Goal: Information Seeking & Learning: Learn about a topic

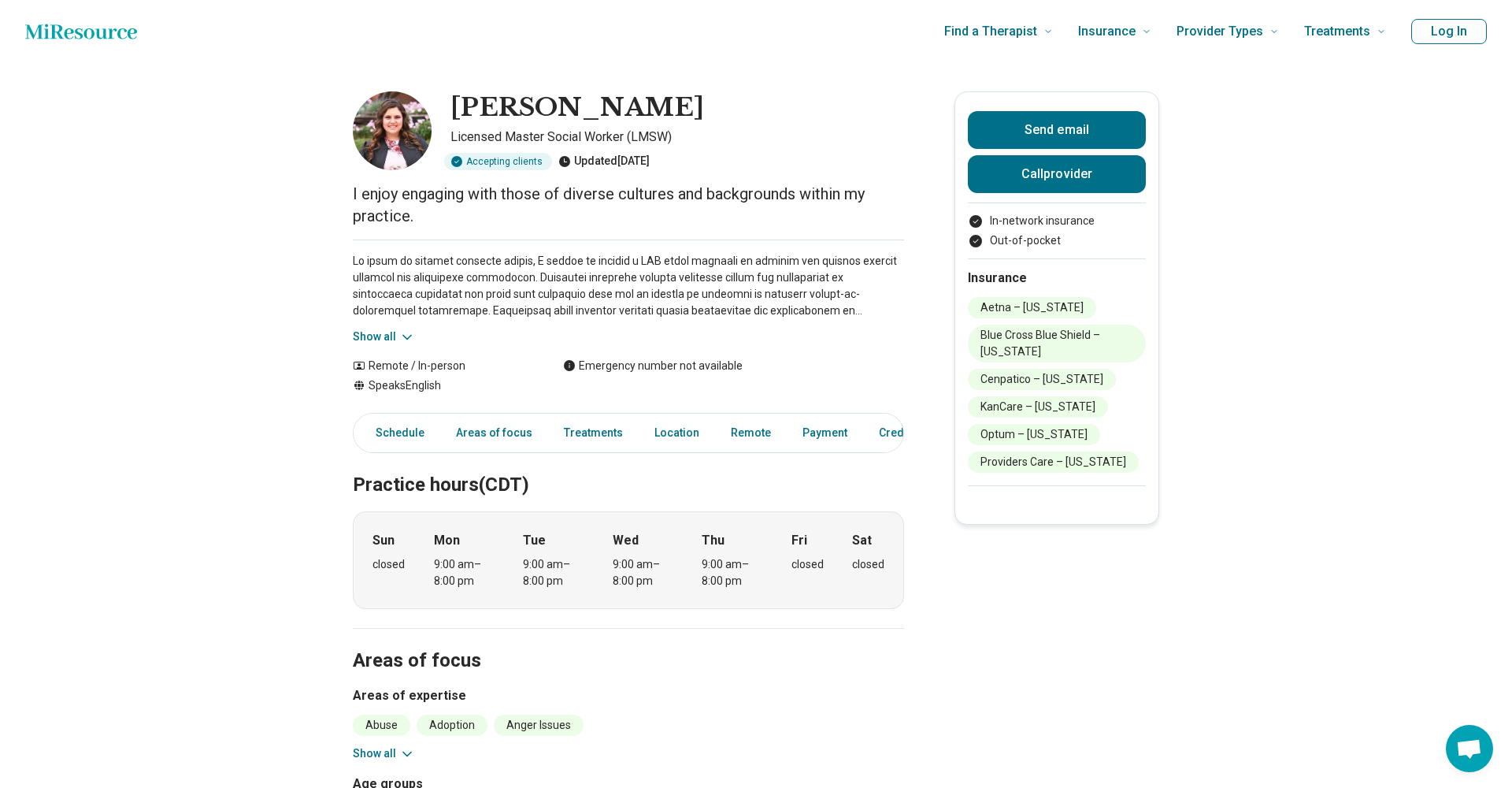
click at [403, 336] on icon at bounding box center [407, 336] width 8 height 4
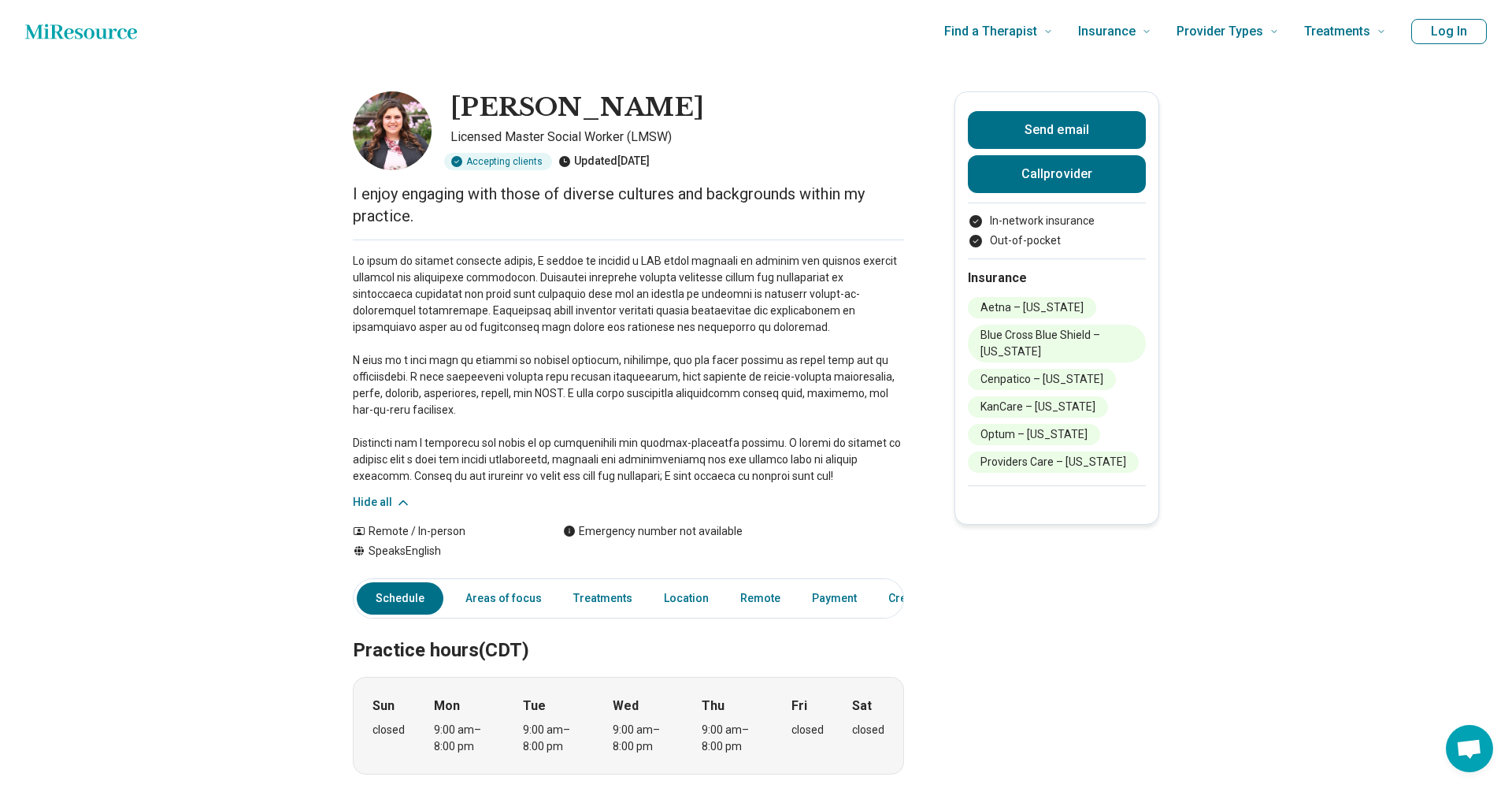
drag, startPoint x: 448, startPoint y: 103, endPoint x: 654, endPoint y: 111, distance: 206.2
click at [654, 111] on div "[PERSON_NAME] Licensed Master Social Worker (LMSW) Accepting clients Updated [D…" at bounding box center [628, 131] width 551 height 79
copy h1 "[PERSON_NAME]"
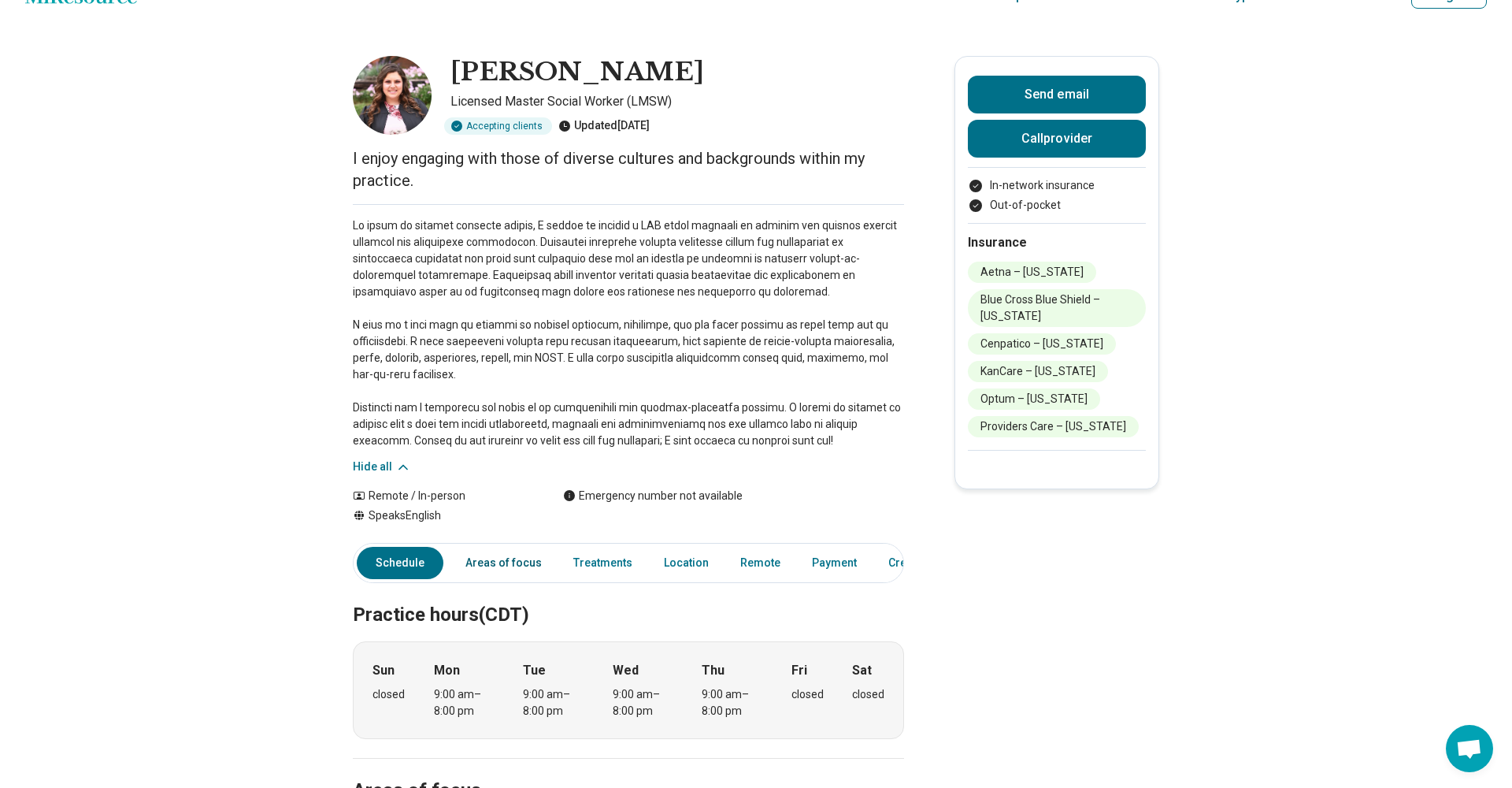
click at [509, 557] on link "Areas of focus" at bounding box center [504, 562] width 96 height 32
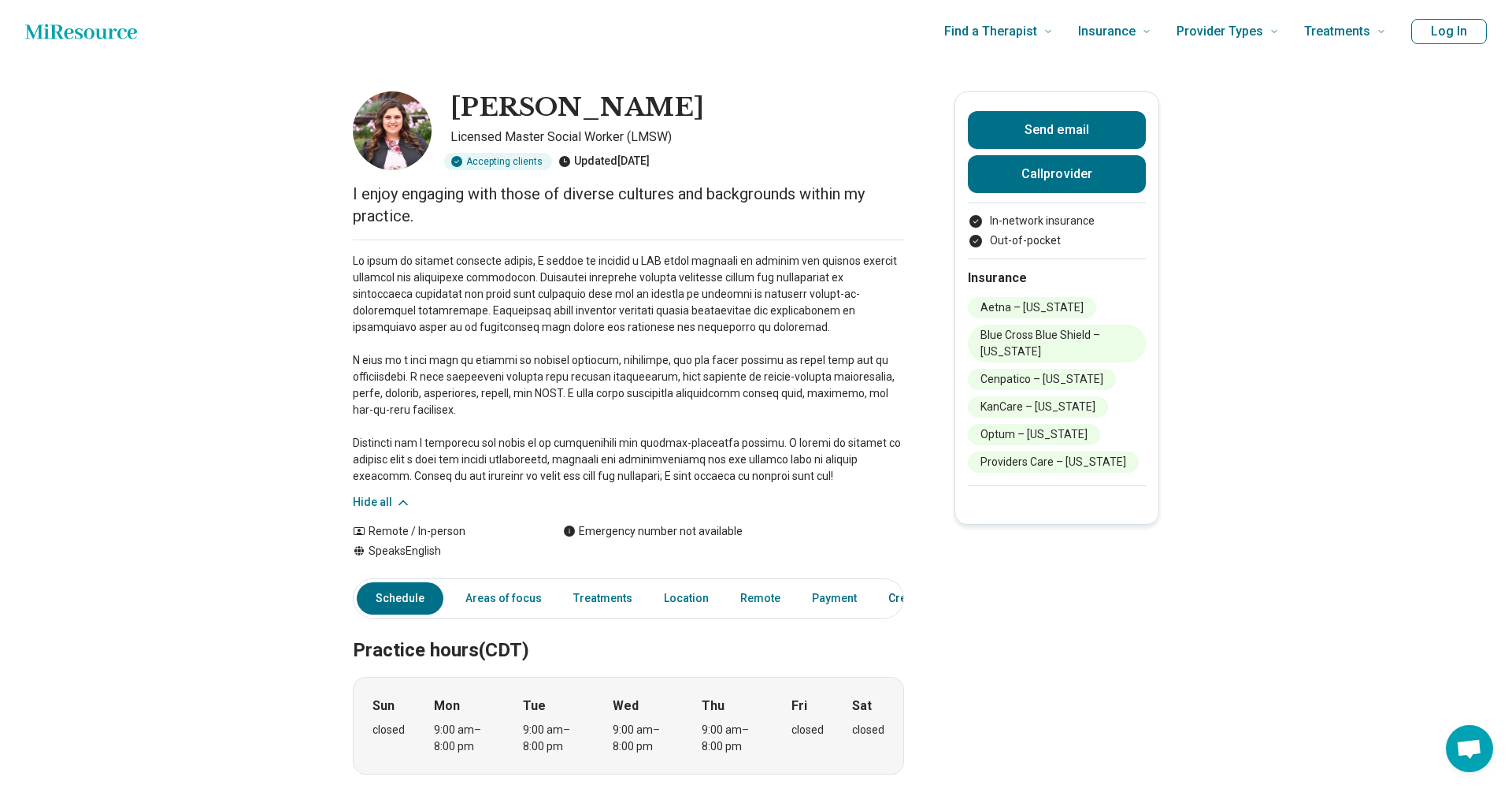
click at [890, 589] on link "Credentials" at bounding box center [923, 598] width 88 height 32
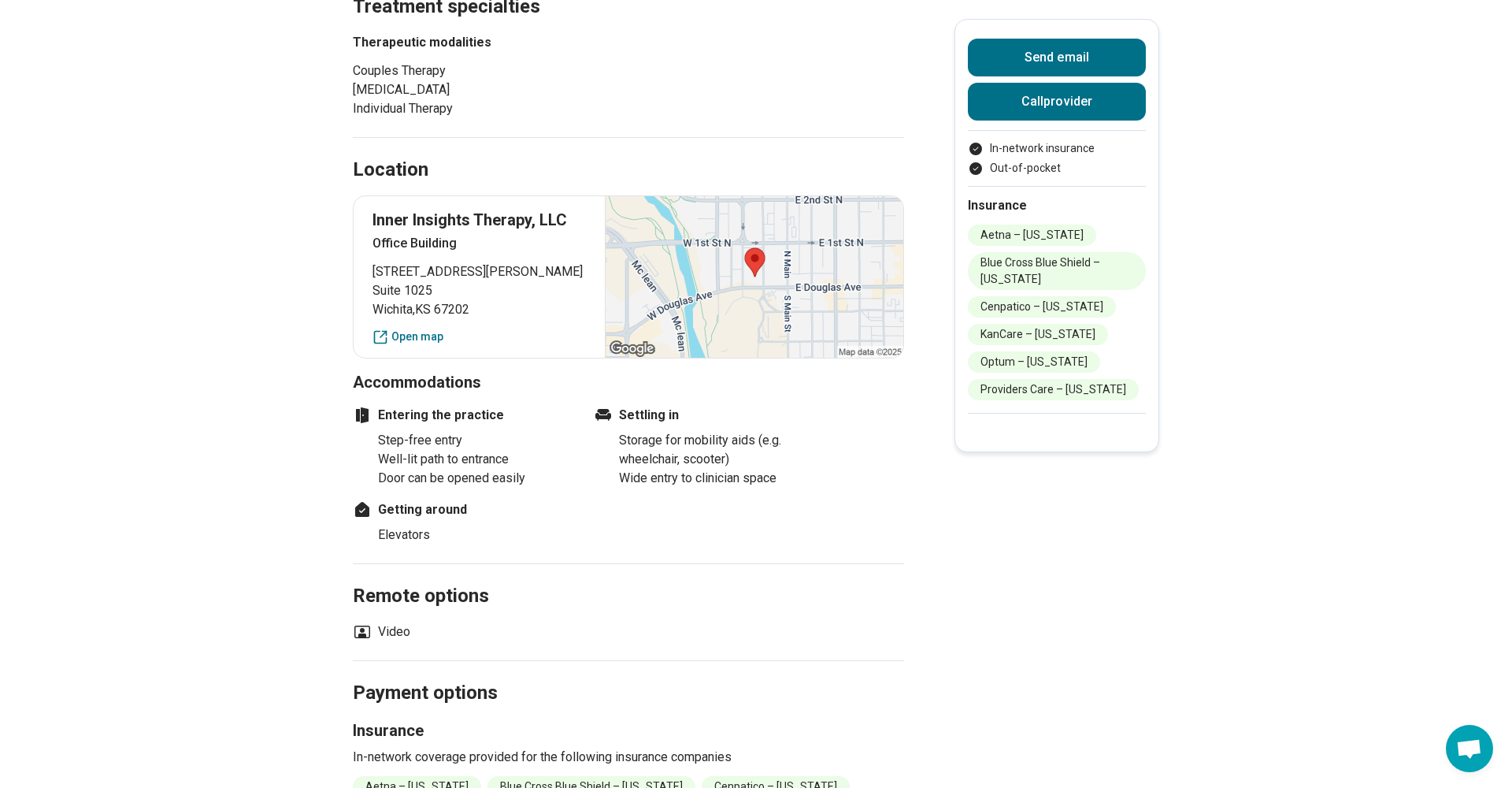
scroll to position [1110, 0]
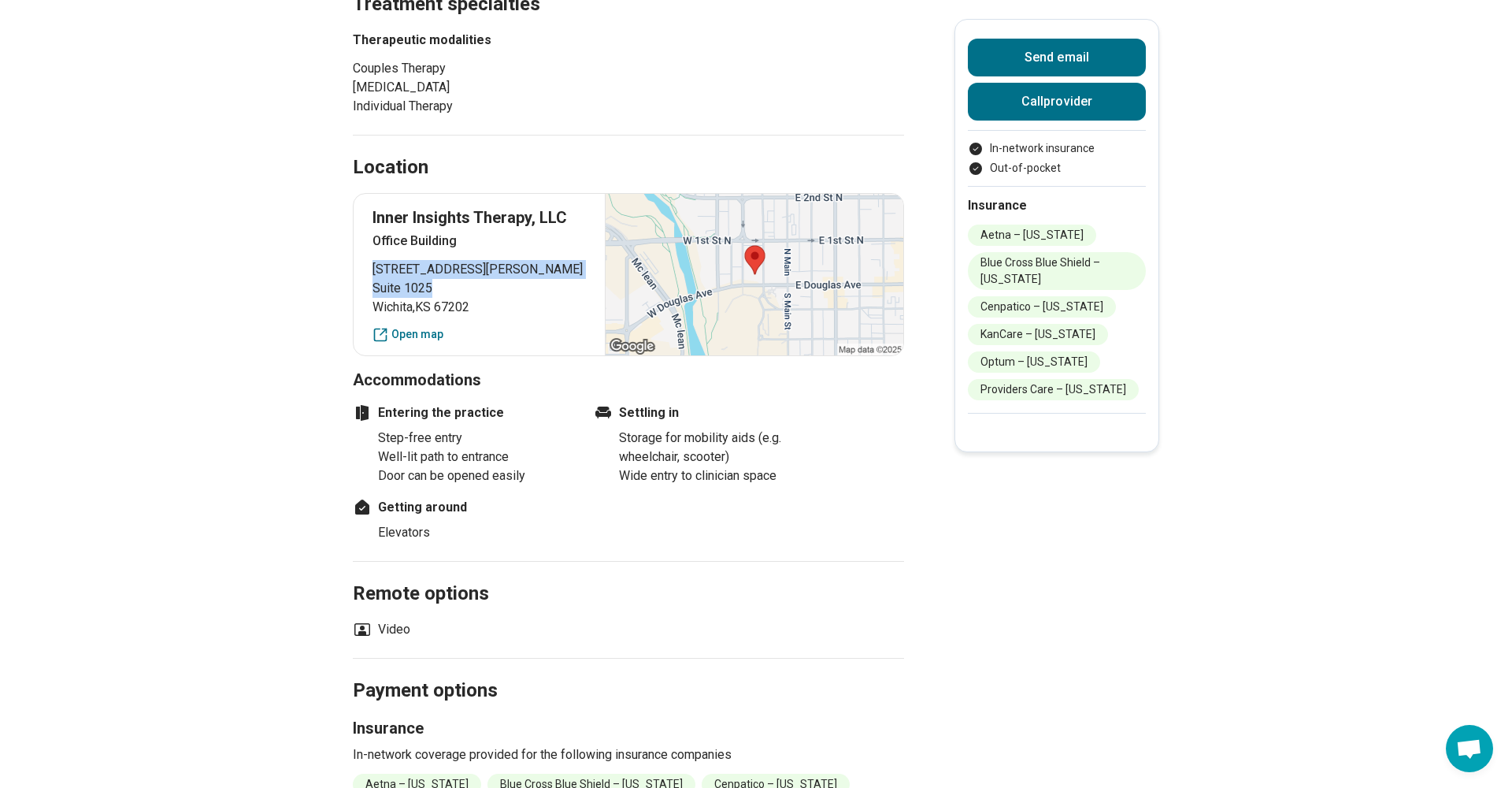
drag, startPoint x: 373, startPoint y: 268, endPoint x: 471, endPoint y: 279, distance: 98.6
click at [471, 280] on p "[STREET_ADDRESS][PERSON_NAME]" at bounding box center [479, 288] width 213 height 57
copy p "[STREET_ADDRESS][PERSON_NAME]"
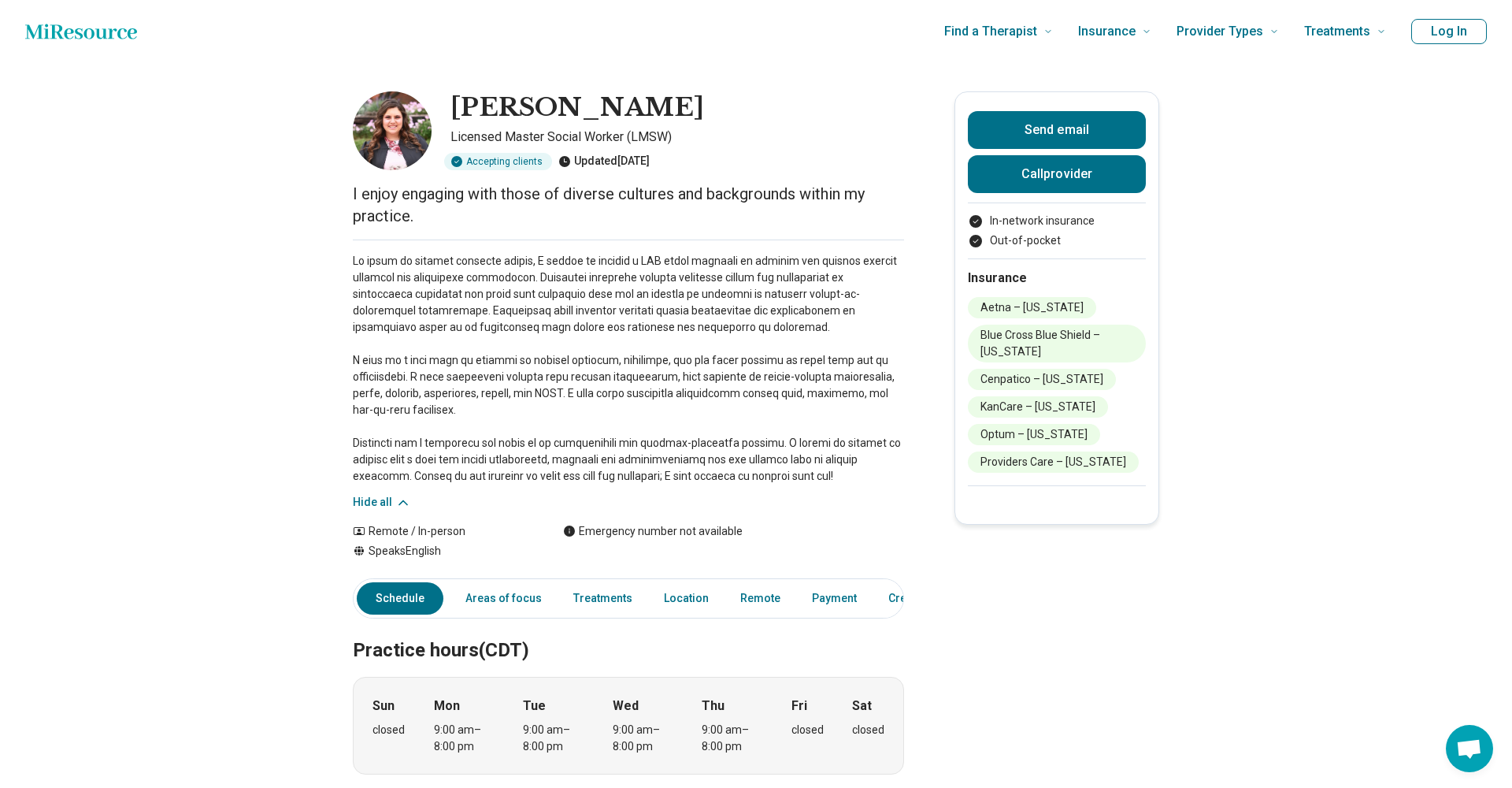
scroll to position [0, 0]
drag, startPoint x: 524, startPoint y: 303, endPoint x: 722, endPoint y: 305, distance: 198.0
click at [721, 305] on p at bounding box center [628, 368] width 551 height 231
drag, startPoint x: 451, startPoint y: 326, endPoint x: 701, endPoint y: 335, distance: 250.2
click at [702, 336] on p at bounding box center [628, 368] width 551 height 231
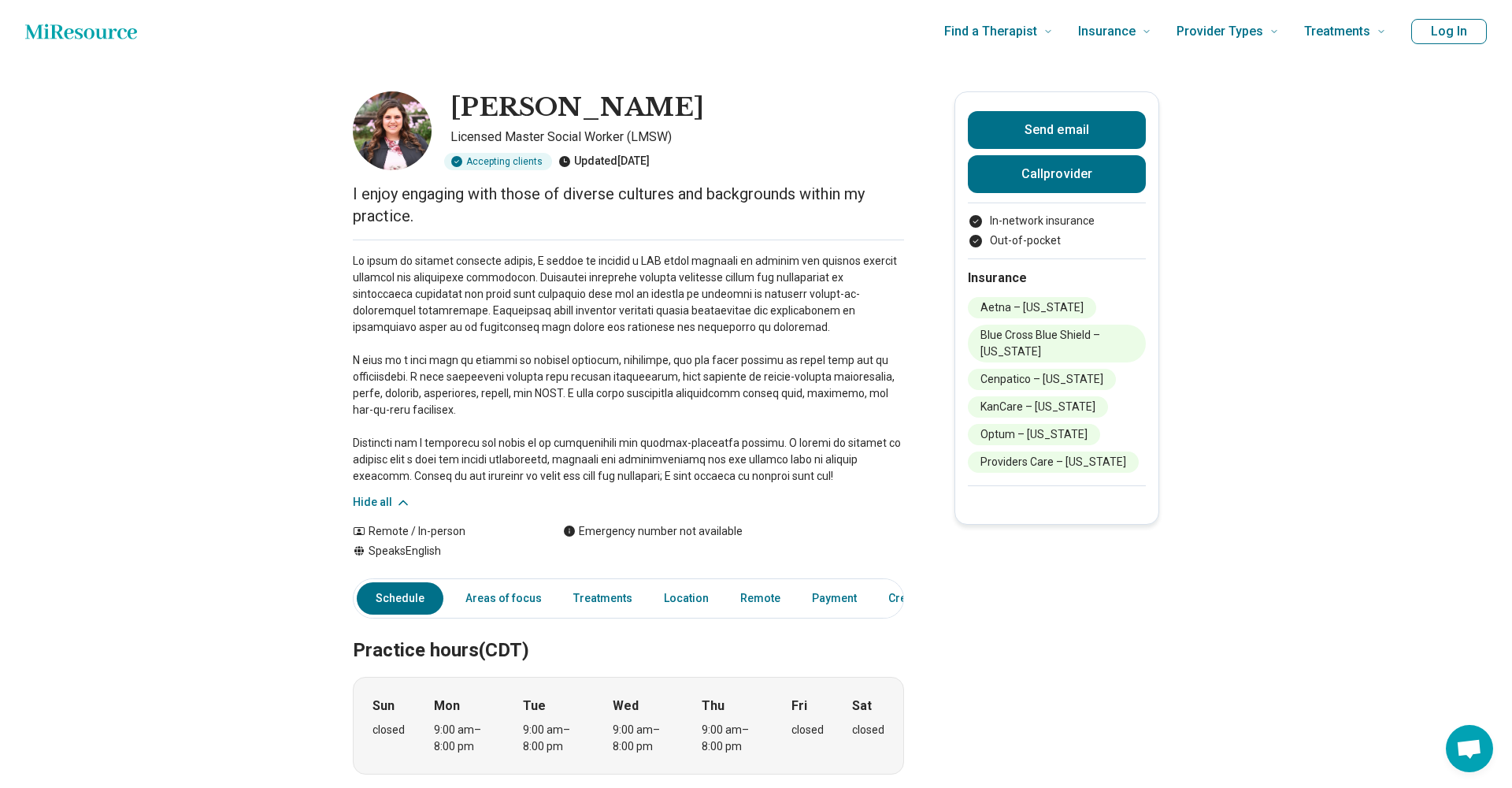
click at [532, 370] on p at bounding box center [628, 368] width 551 height 231
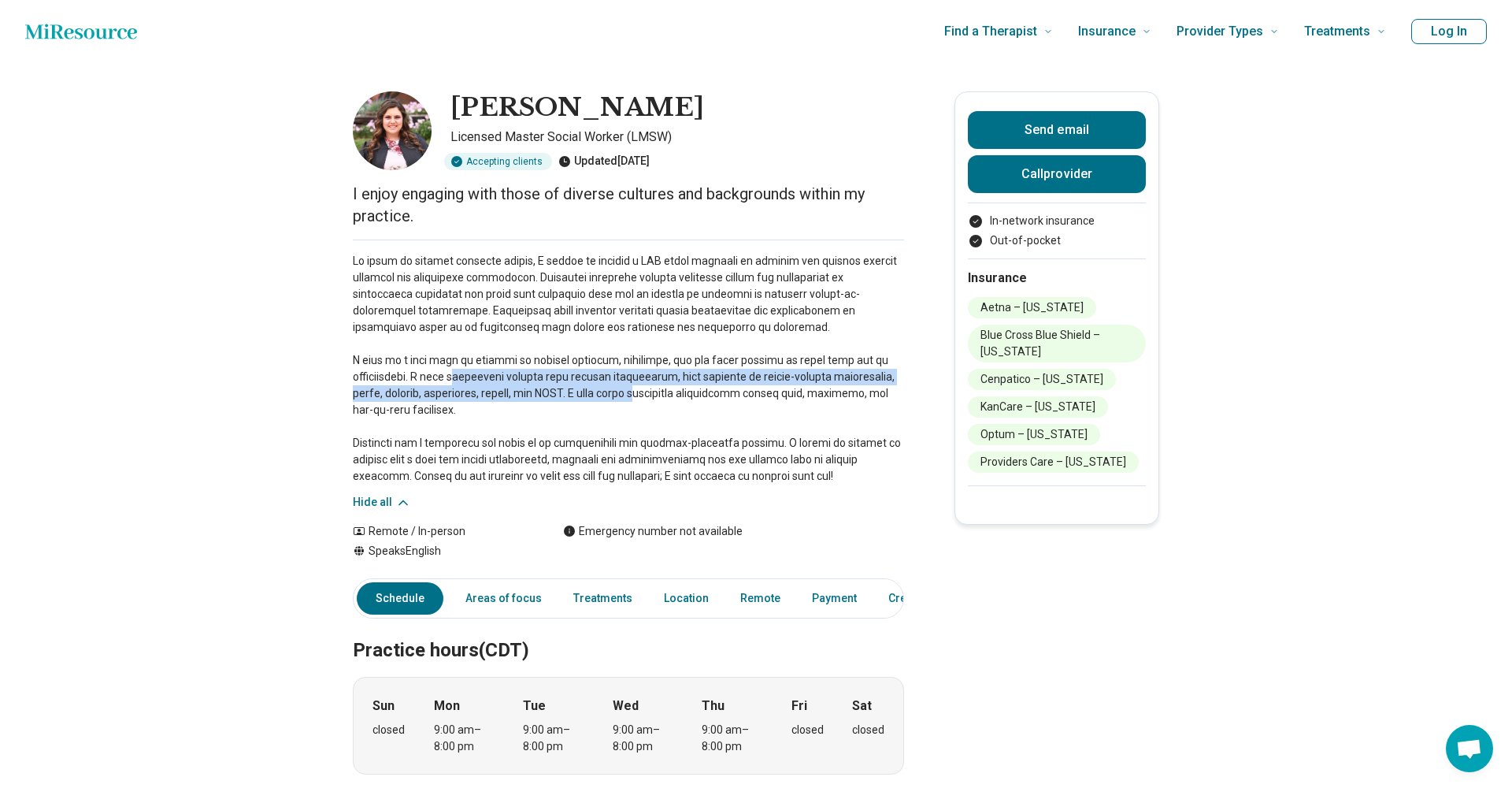
drag, startPoint x: 458, startPoint y: 372, endPoint x: 642, endPoint y: 383, distance: 184.3
click at [642, 383] on p at bounding box center [628, 368] width 551 height 231
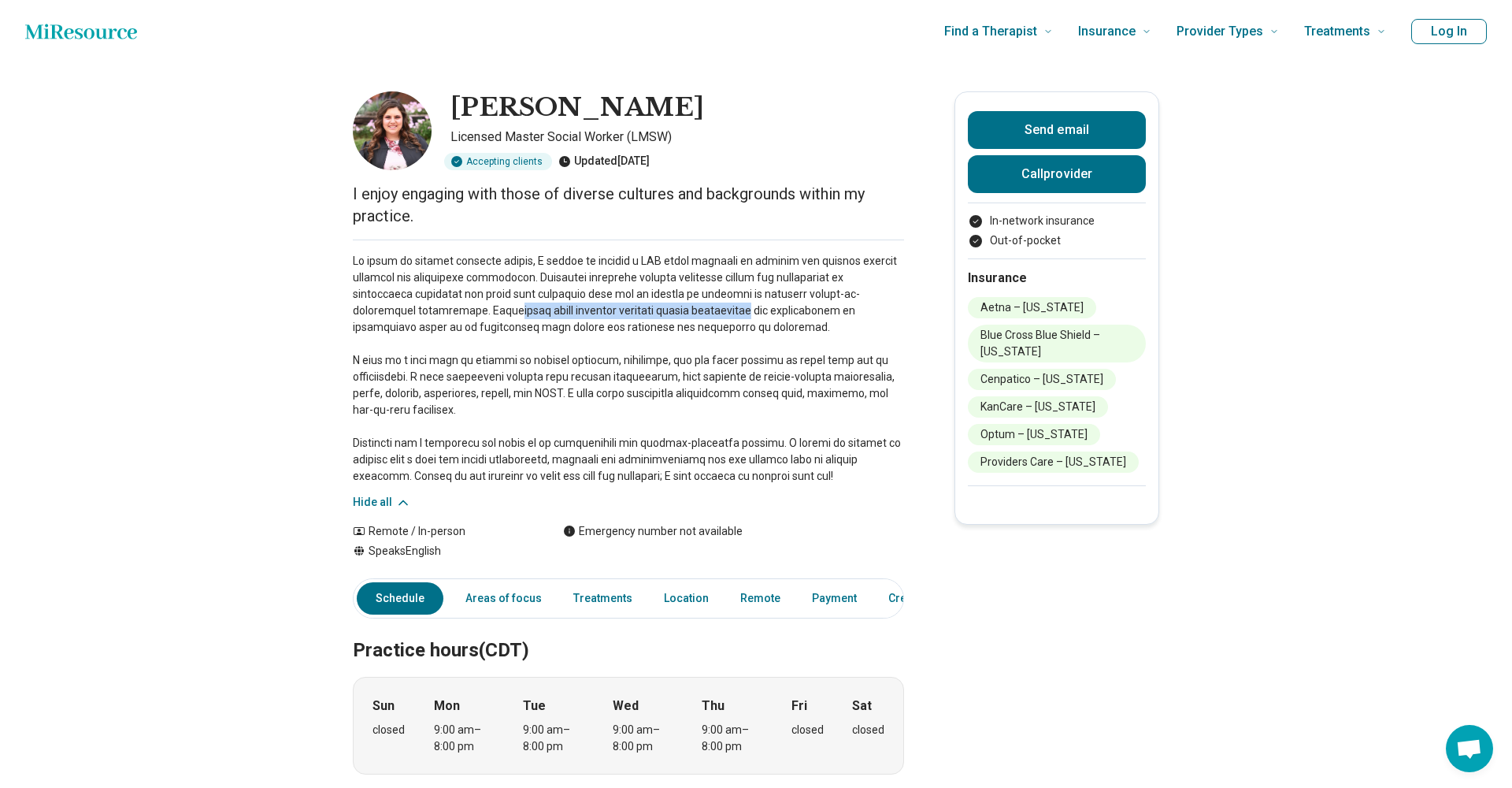
drag, startPoint x: 506, startPoint y: 311, endPoint x: 748, endPoint y: 311, distance: 242.0
click at [748, 311] on p at bounding box center [628, 368] width 551 height 231
click at [621, 347] on p at bounding box center [628, 368] width 551 height 231
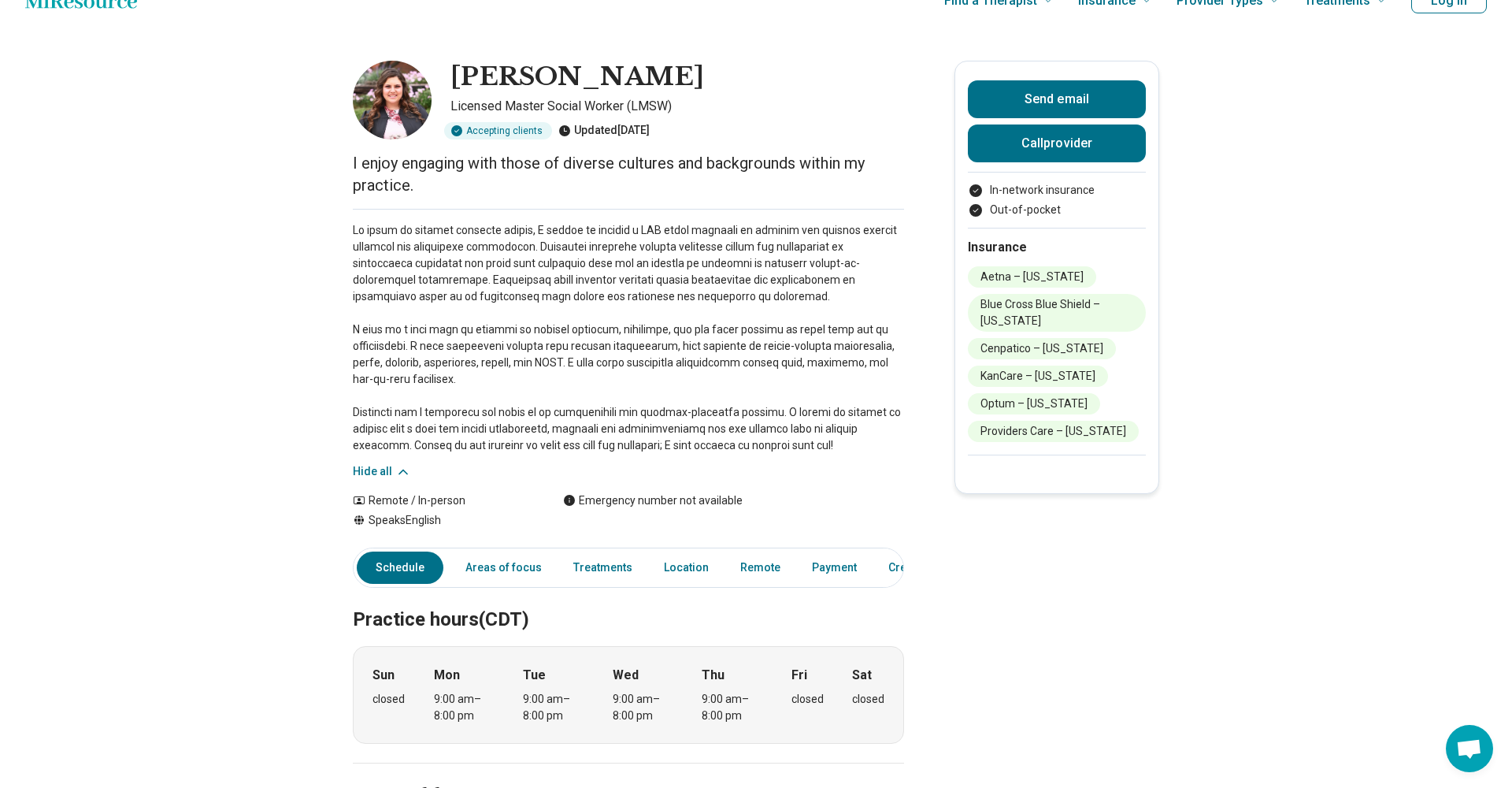
scroll to position [31, 0]
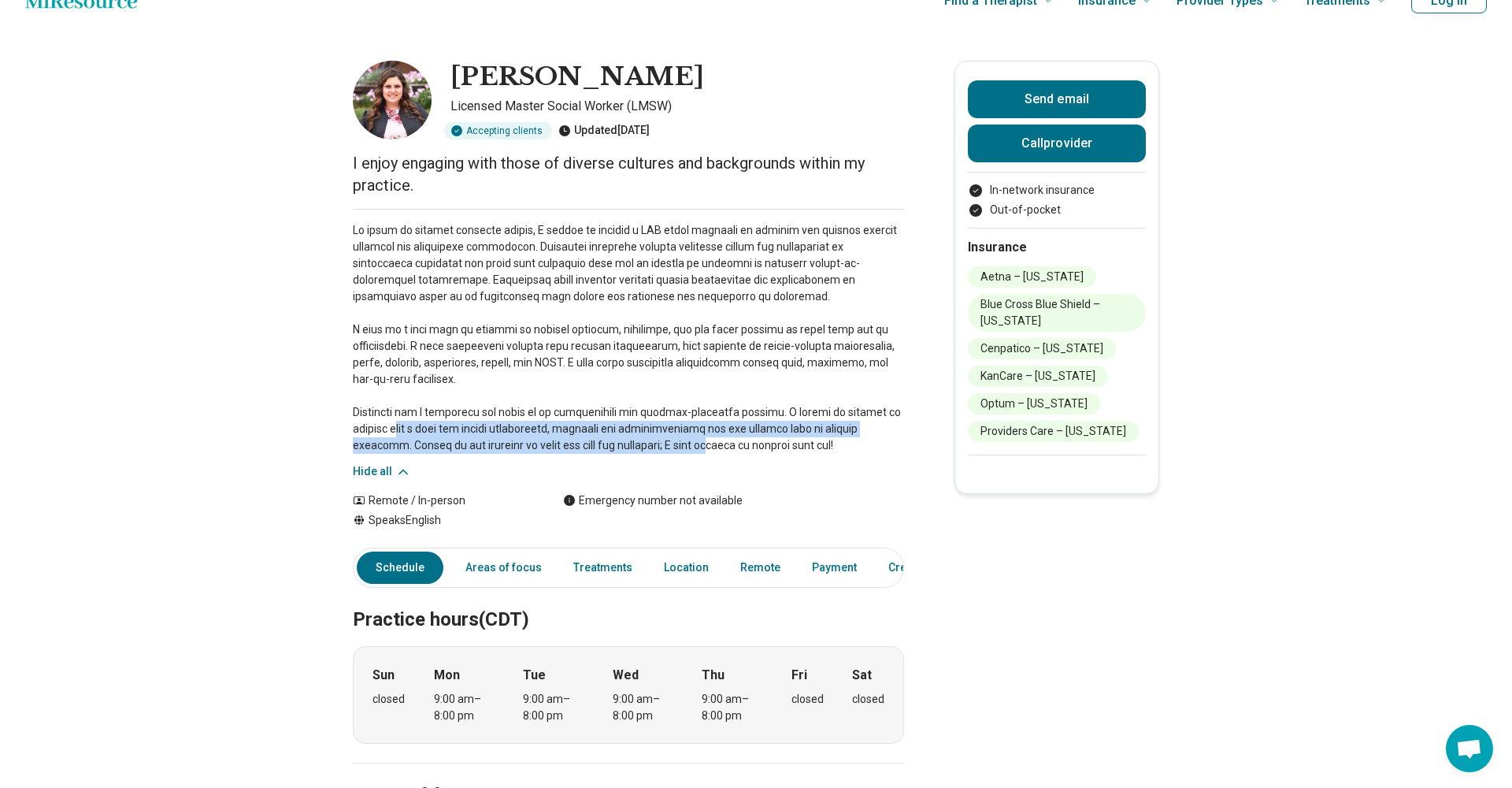
drag, startPoint x: 393, startPoint y: 430, endPoint x: 660, endPoint y: 438, distance: 267.1
click at [659, 437] on p at bounding box center [628, 337] width 551 height 231
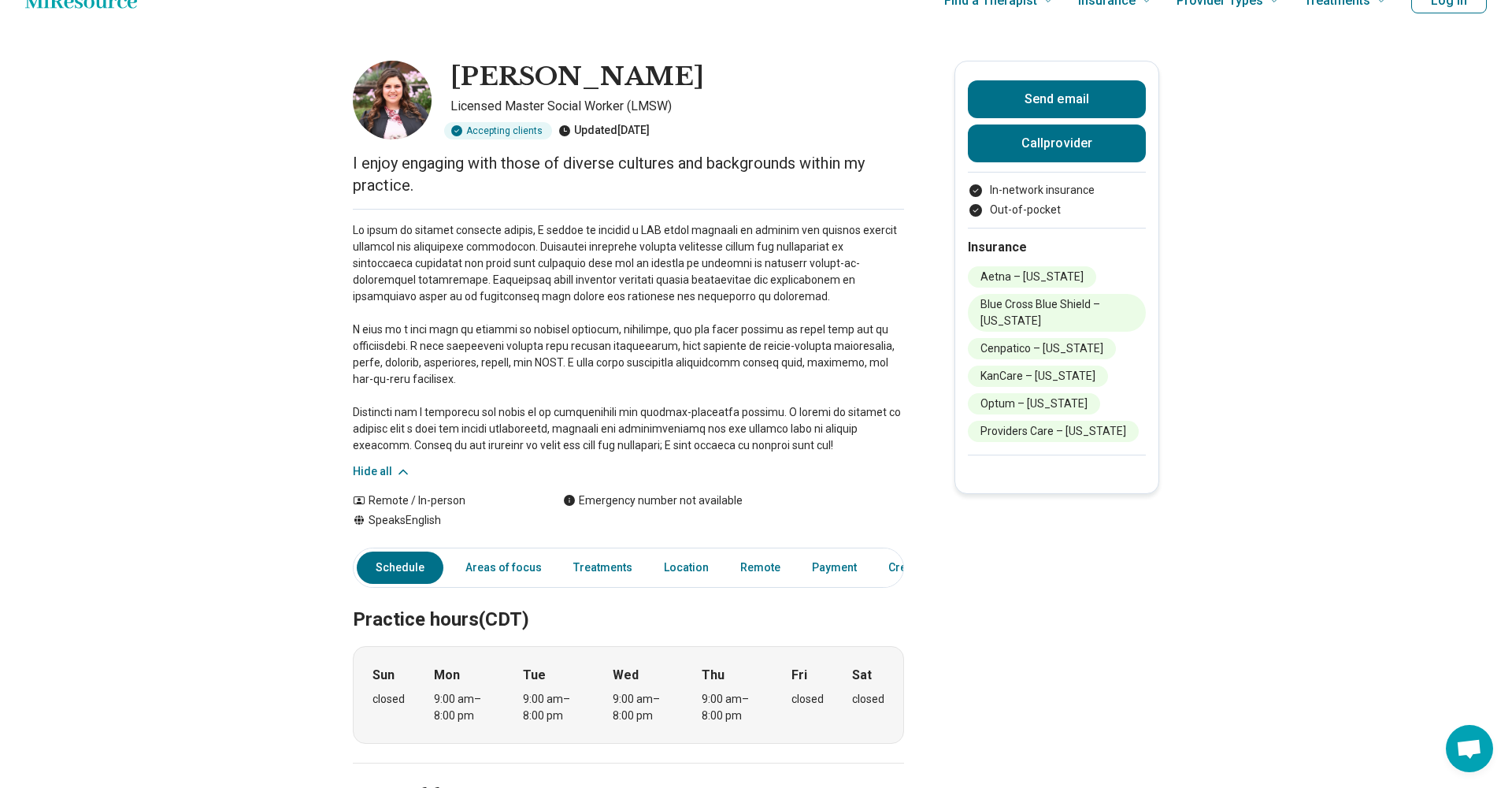
click at [751, 437] on p at bounding box center [628, 337] width 551 height 231
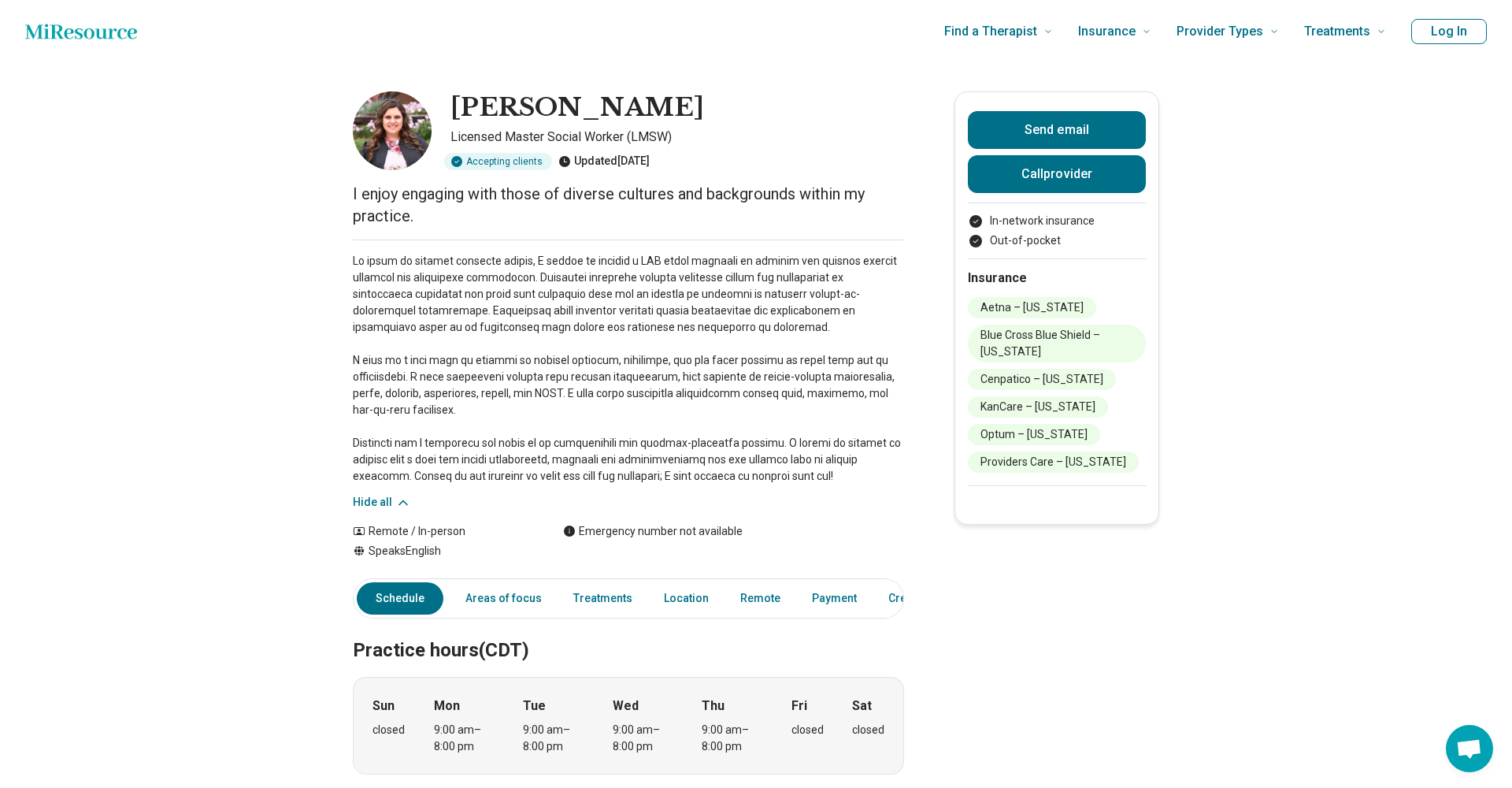
scroll to position [0, 0]
